Goal: Information Seeking & Learning: Learn about a topic

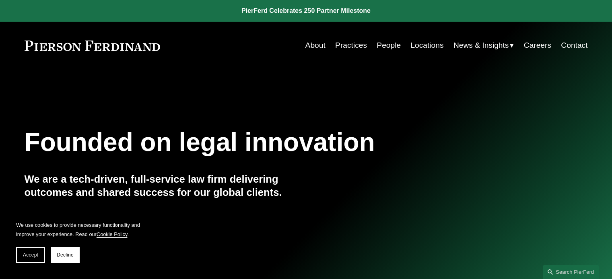
click at [387, 46] on link "People" at bounding box center [388, 45] width 24 height 15
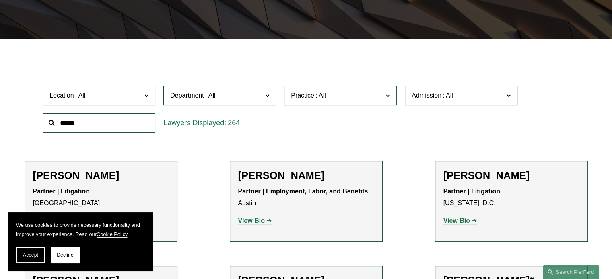
scroll to position [201, 0]
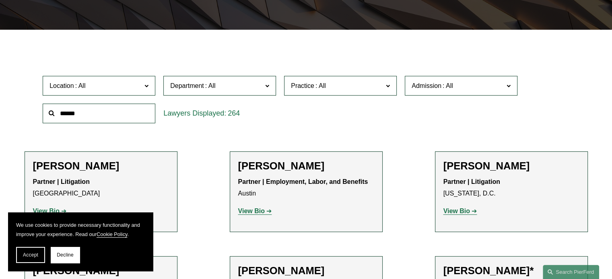
click at [97, 112] on input "text" at bounding box center [99, 114] width 113 height 20
type input "*****"
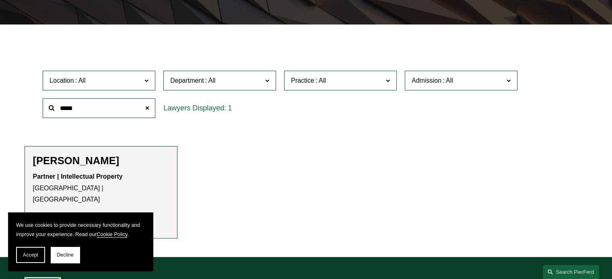
scroll to position [241, 0]
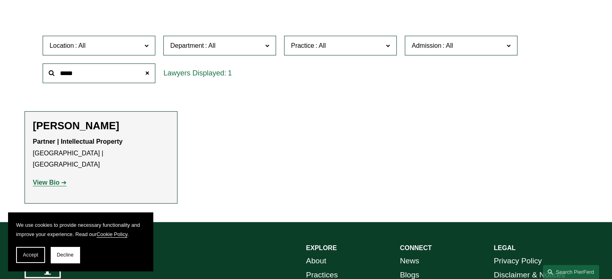
click at [43, 179] on strong "View Bio" at bounding box center [46, 182] width 27 height 7
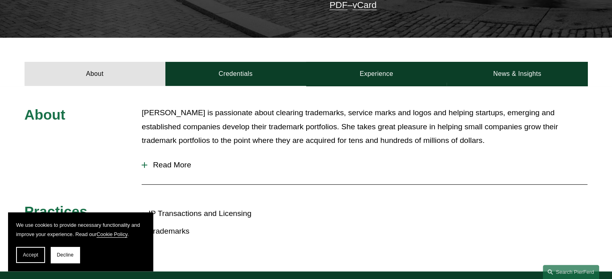
scroll to position [241, 0]
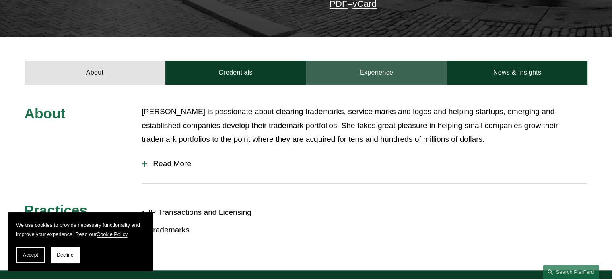
click at [372, 67] on link "Experience" at bounding box center [376, 73] width 141 height 24
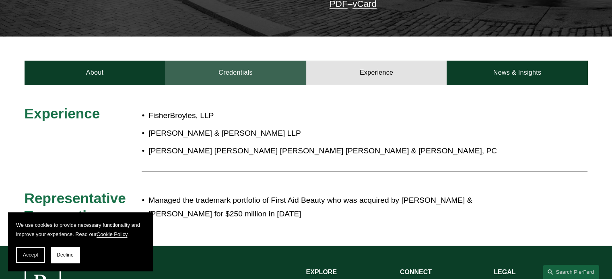
click at [243, 61] on link "Credentials" at bounding box center [235, 73] width 141 height 24
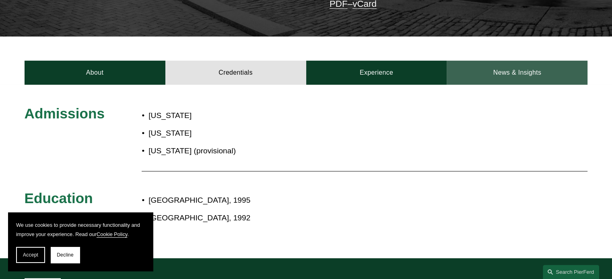
click at [528, 63] on link "News & Insights" at bounding box center [516, 73] width 141 height 24
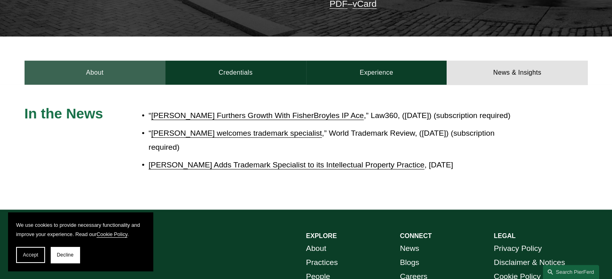
click at [84, 62] on link "About" at bounding box center [95, 73] width 141 height 24
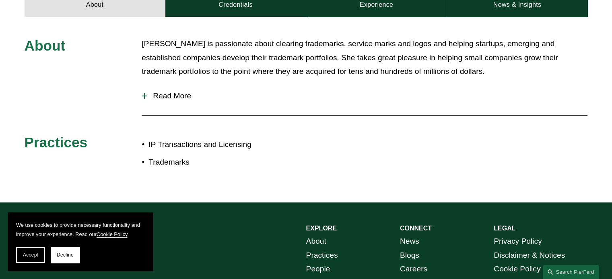
scroll to position [322, 0]
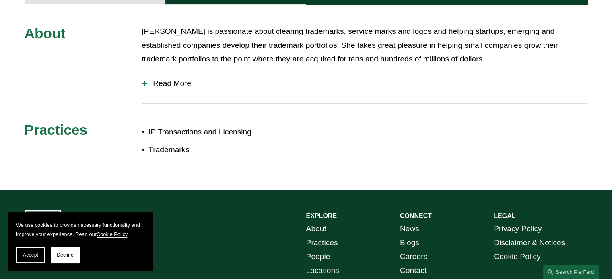
click at [145, 83] on div at bounding box center [145, 83] width 6 height 1
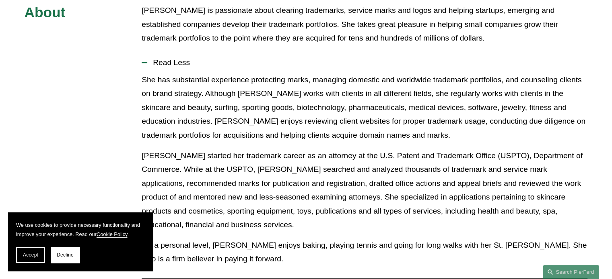
scroll to position [362, 0]
